Goal: Task Accomplishment & Management: Complete application form

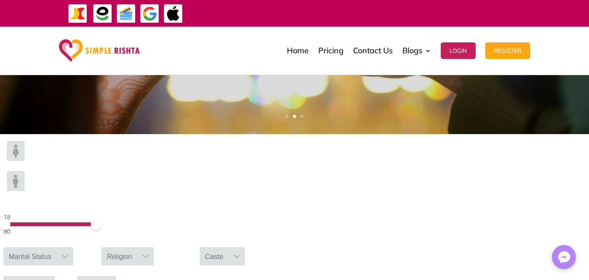
scroll to position [262, 0]
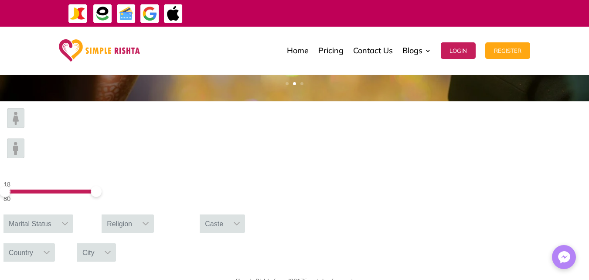
click at [73, 214] on div at bounding box center [65, 223] width 17 height 18
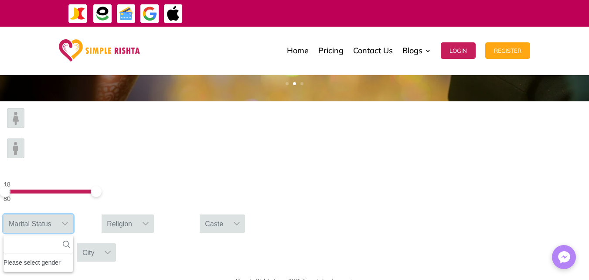
scroll to position [10, 1]
click at [73, 256] on div "Please select gender" at bounding box center [38, 261] width 70 height 11
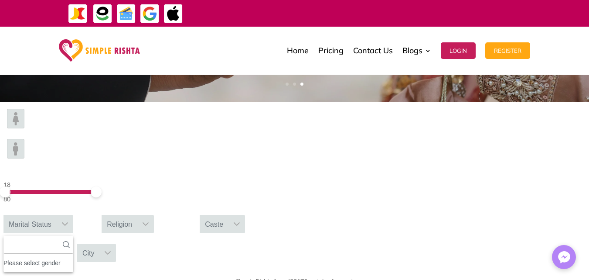
click at [68, 220] on icon at bounding box center [64, 223] width 7 height 7
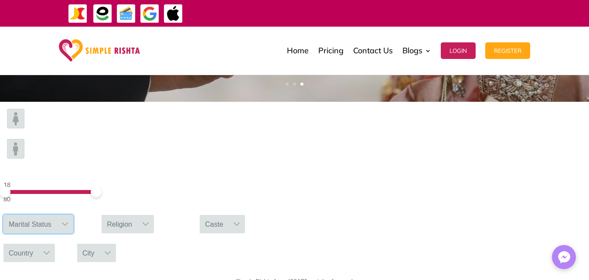
click at [73, 215] on div at bounding box center [65, 224] width 17 height 18
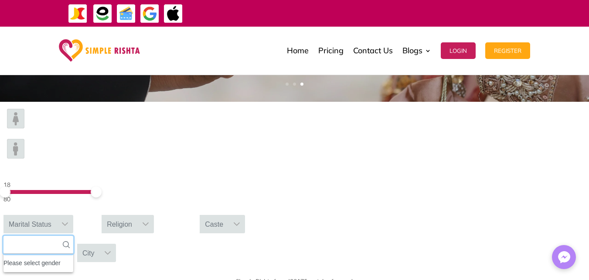
click at [73, 235] on input "text" at bounding box center [38, 244] width 70 height 18
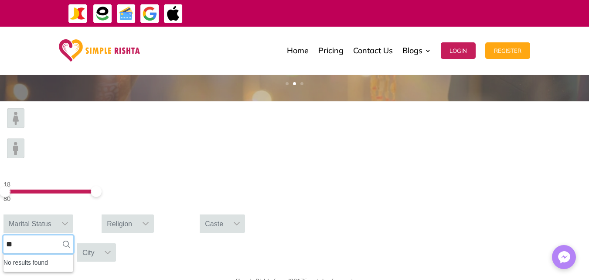
type input "*"
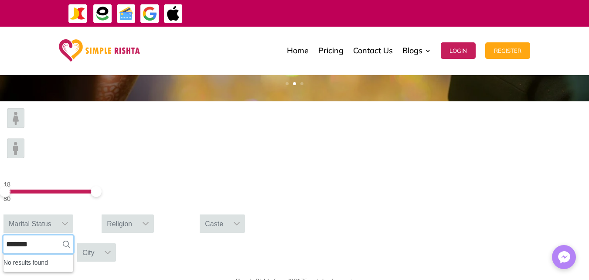
type input "*******"
click at [68, 220] on icon at bounding box center [64, 223] width 7 height 7
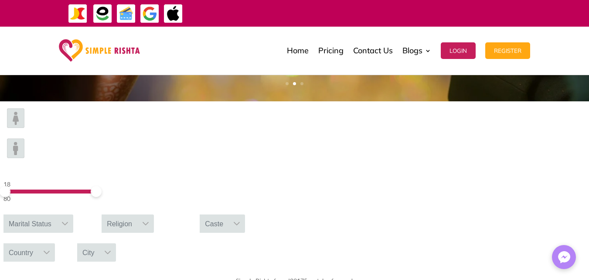
click at [68, 222] on icon at bounding box center [65, 223] width 6 height 3
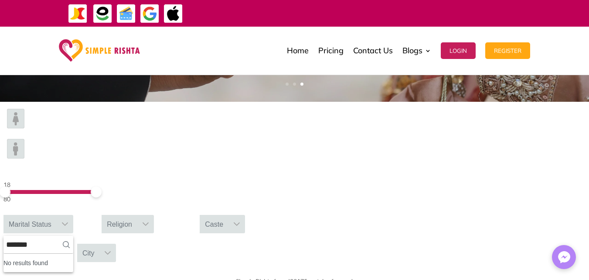
click at [70, 241] on icon at bounding box center [66, 244] width 7 height 7
click at [57, 215] on div "Marital Status" at bounding box center [29, 224] width 53 height 18
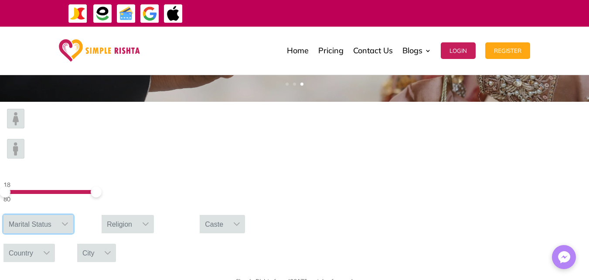
click at [68, 222] on icon at bounding box center [65, 223] width 6 height 3
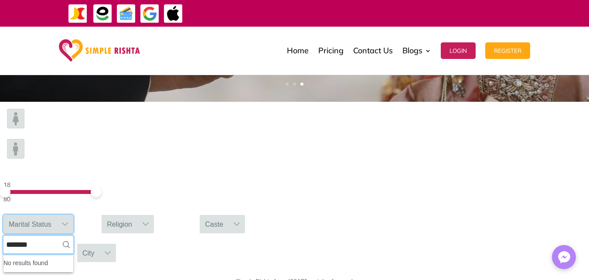
click at [73, 235] on input "*******" at bounding box center [38, 244] width 70 height 18
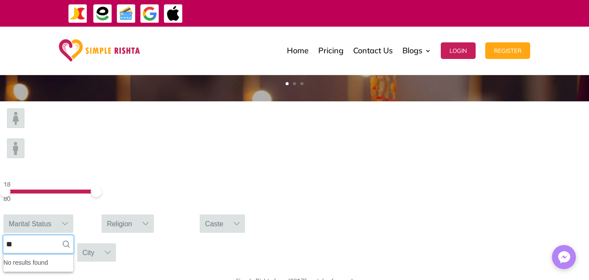
type input "*"
click at [73, 256] on div "Please select gender" at bounding box center [38, 261] width 70 height 11
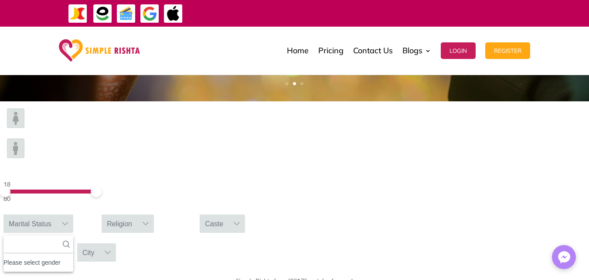
click at [73, 256] on div "Please select gender" at bounding box center [38, 261] width 70 height 11
click at [137, 214] on div "Religion" at bounding box center [120, 223] width 36 height 18
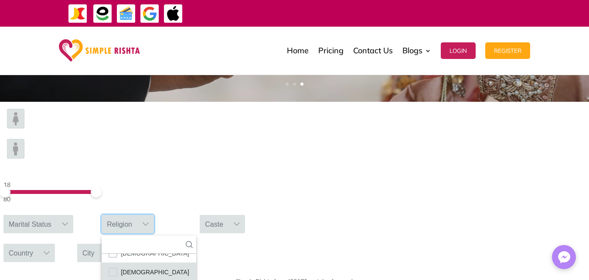
scroll to position [51, 0]
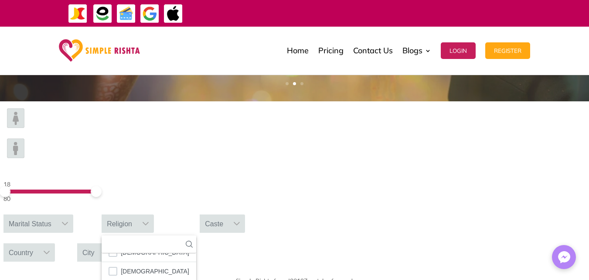
click at [240, 220] on icon at bounding box center [236, 223] width 7 height 7
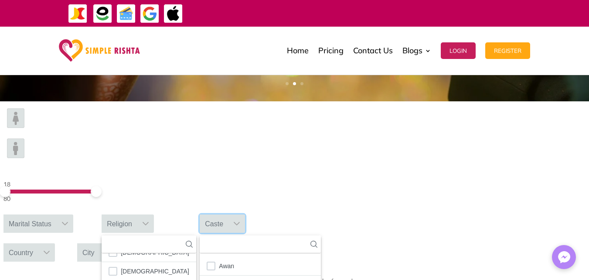
scroll to position [10, 1]
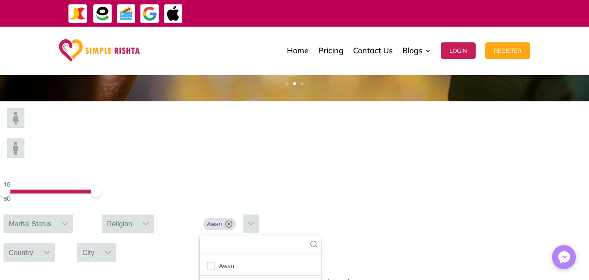
click at [38, 243] on div "Country" at bounding box center [20, 252] width 35 height 18
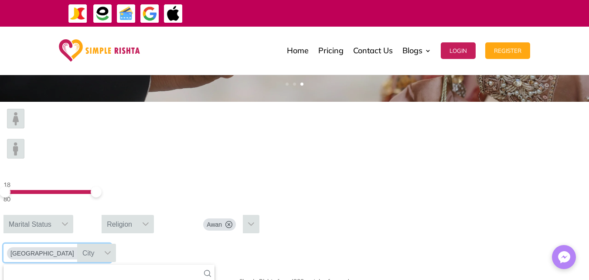
click at [137, 215] on div "Religion" at bounding box center [120, 224] width 36 height 18
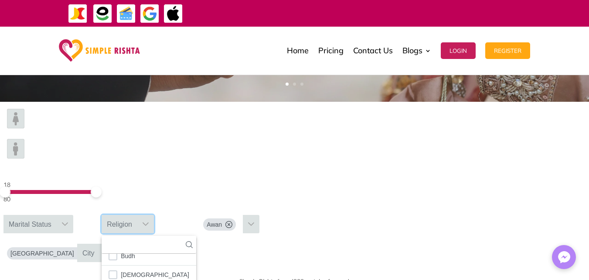
scroll to position [51, 0]
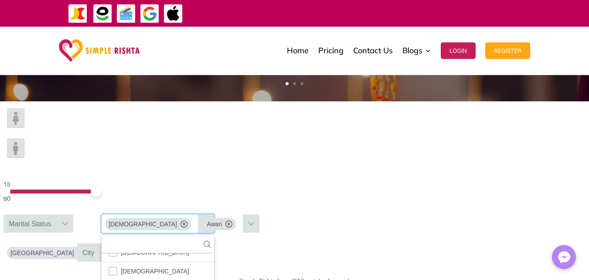
click at [100, 243] on div "City" at bounding box center [88, 252] width 23 height 18
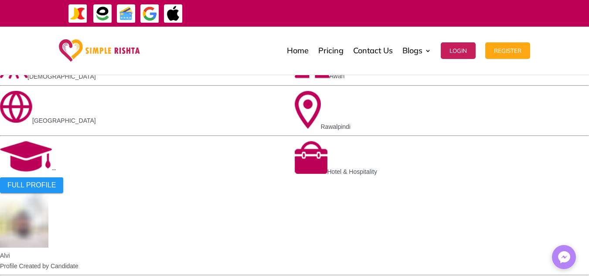
scroll to position [610, 0]
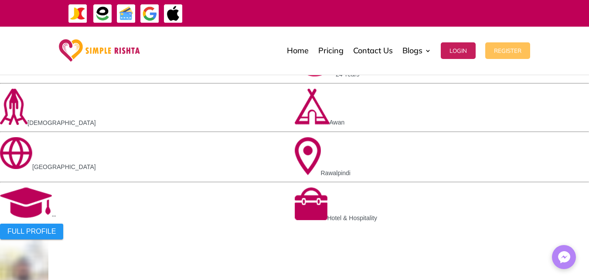
click at [503, 52] on button "Register" at bounding box center [507, 50] width 45 height 17
